Goal: Task Accomplishment & Management: Manage account settings

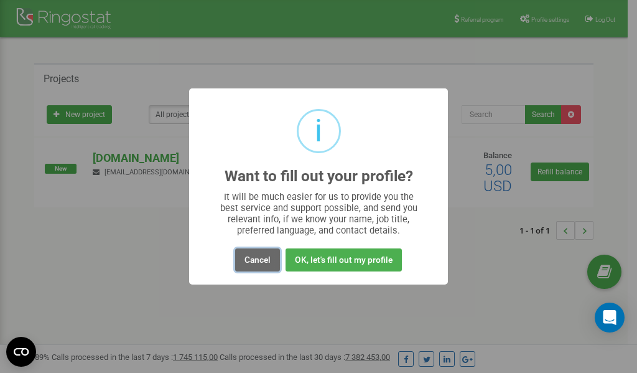
click at [264, 261] on button "Cancel" at bounding box center [257, 259] width 45 height 23
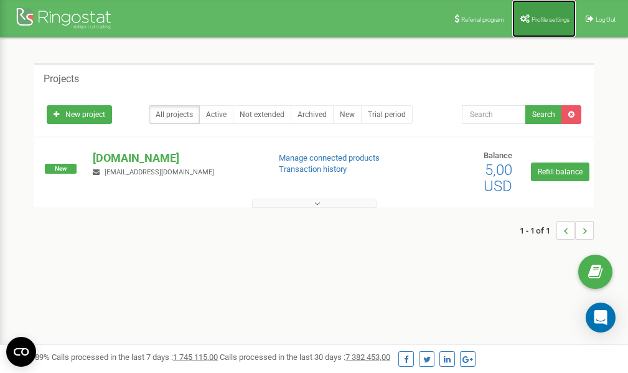
click at [541, 20] on span "Profile settings" at bounding box center [550, 19] width 38 height 7
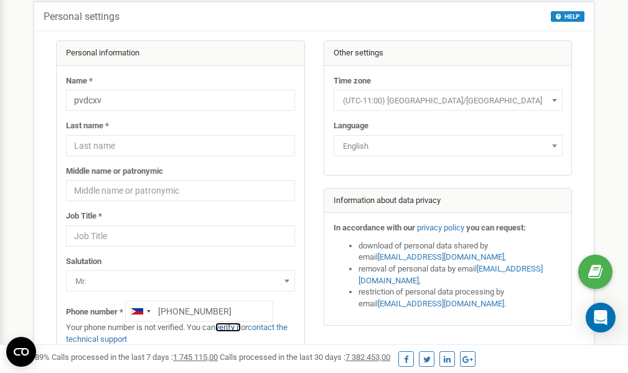
click at [234, 327] on link "verify it" at bounding box center [228, 326] width 26 height 9
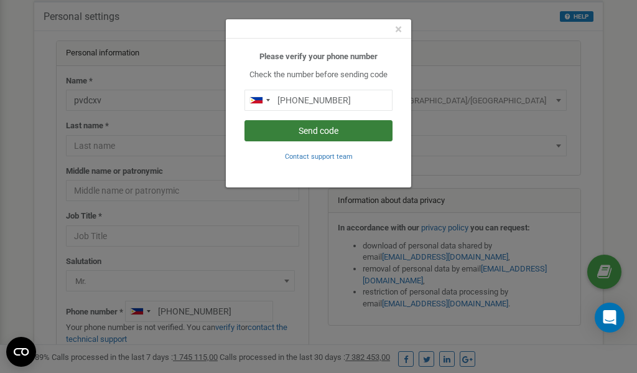
click at [309, 133] on button "Send code" at bounding box center [318, 130] width 148 height 21
